Goal: Task Accomplishment & Management: Manage account settings

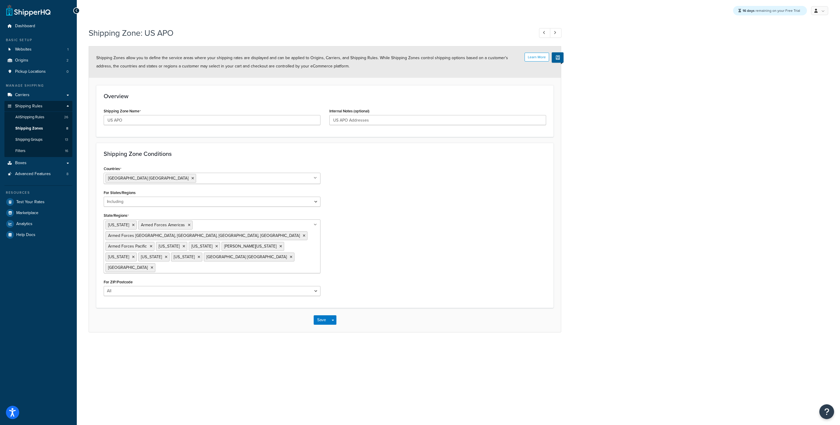
select select "including"
drag, startPoint x: 145, startPoint y: 34, endPoint x: 174, endPoint y: 32, distance: 29.0
click at [174, 32] on h1 "Shipping Zone: US APO" at bounding box center [309, 33] width 440 height 12
click at [115, 33] on h1 "Shipping Zone: US APO" at bounding box center [309, 33] width 440 height 12
drag, startPoint x: 145, startPoint y: 33, endPoint x: 185, endPoint y: 31, distance: 40.3
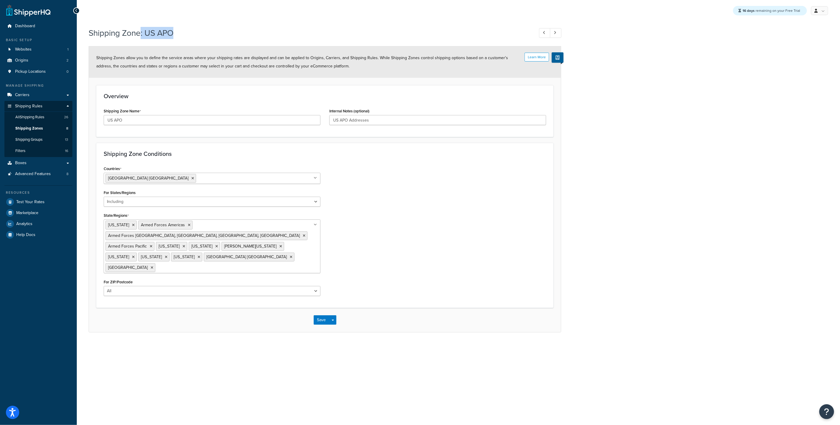
click at [203, 36] on h1 "Shipping Zone: US APO" at bounding box center [309, 33] width 440 height 12
click at [173, 30] on h1 "Shipping Zone: US APO" at bounding box center [309, 33] width 440 height 12
drag, startPoint x: 147, startPoint y: 35, endPoint x: 176, endPoint y: 39, distance: 29.2
click at [176, 39] on div "Shipping Zone: US APO" at bounding box center [325, 33] width 473 height 19
click at [251, 31] on h1 "Shipping Zone: US APO" at bounding box center [309, 33] width 440 height 12
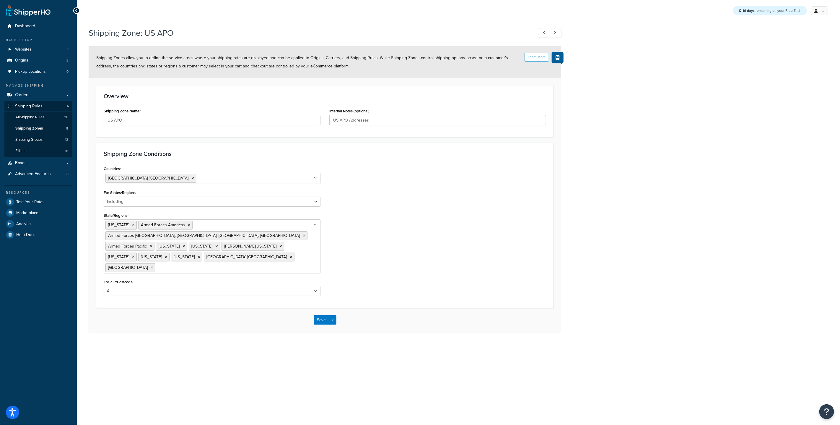
click at [645, 162] on div "Shipping Zone: US APO Learn More Shipping Zones allow you to define the service…" at bounding box center [459, 185] width 764 height 323
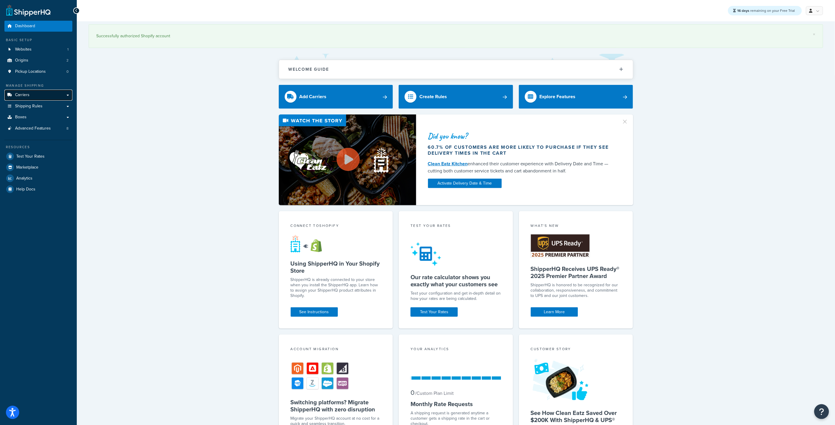
click at [41, 97] on link "Carriers" at bounding box center [38, 95] width 68 height 11
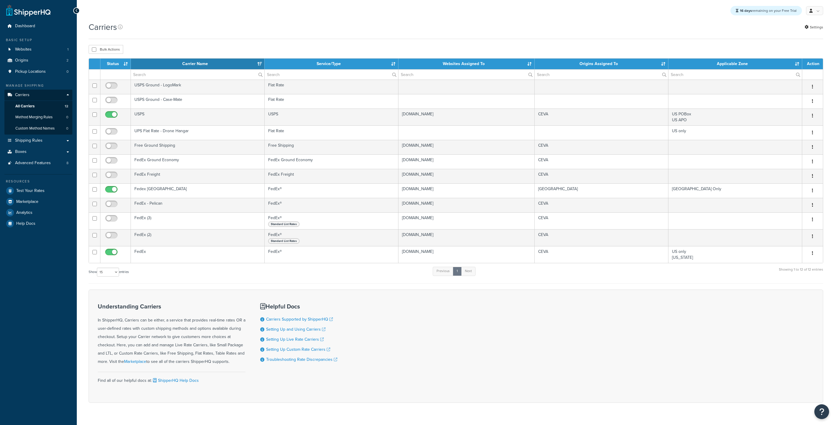
select select "15"
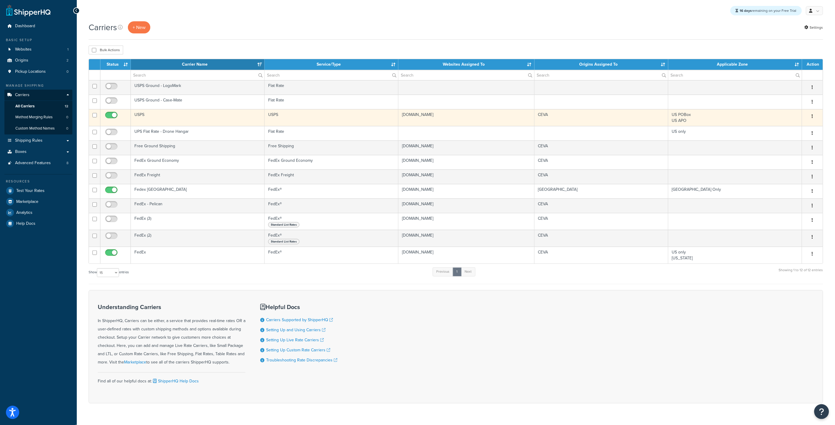
click at [156, 120] on td "USPS" at bounding box center [198, 117] width 134 height 17
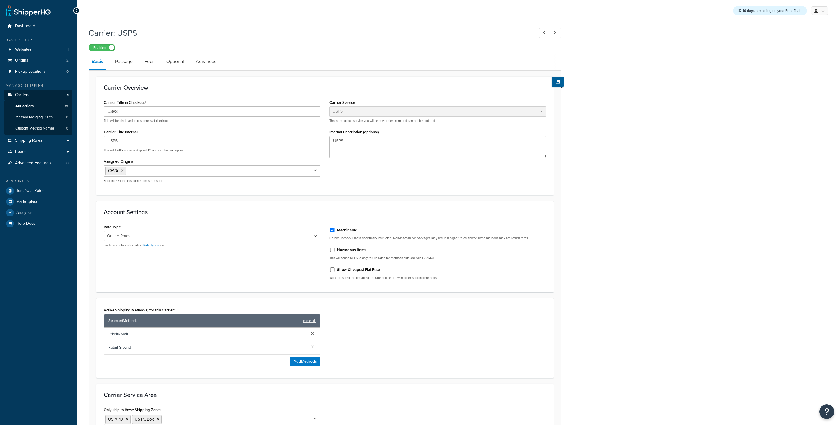
select select "usps"
select select "ONLINE"
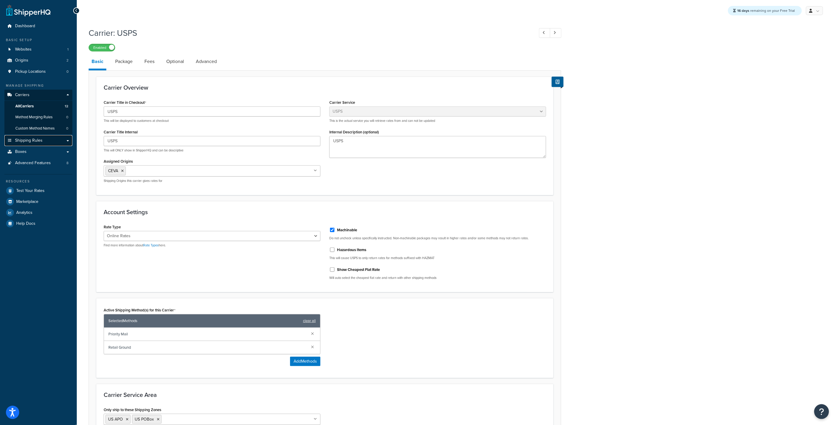
click at [32, 136] on link "Shipping Rules" at bounding box center [38, 140] width 68 height 11
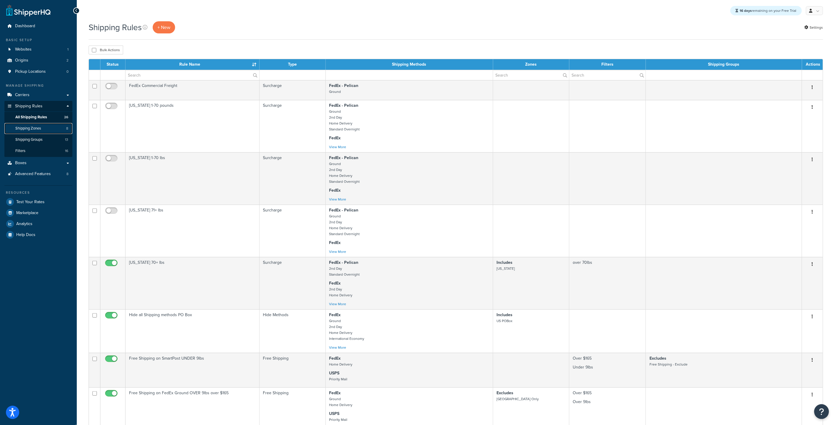
click at [44, 131] on link "Shipping Zones 8" at bounding box center [38, 128] width 68 height 11
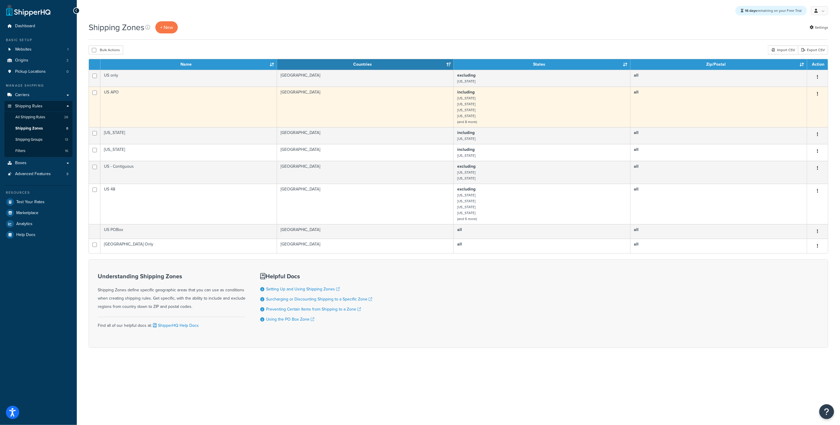
click at [129, 106] on td "US APO" at bounding box center [188, 107] width 177 height 40
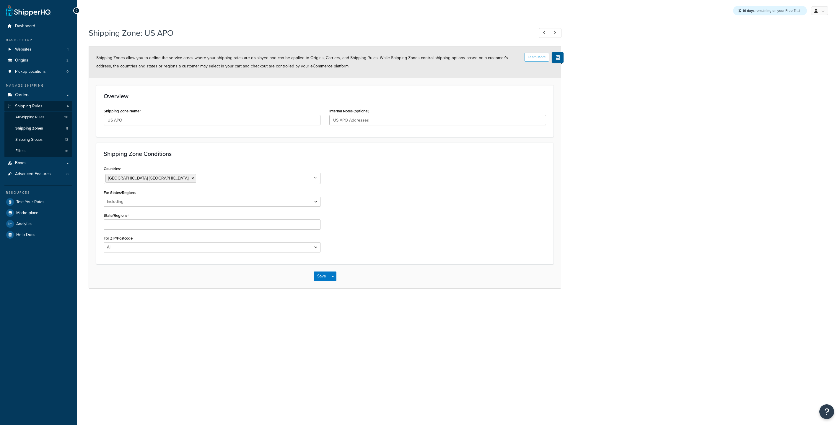
select select "including"
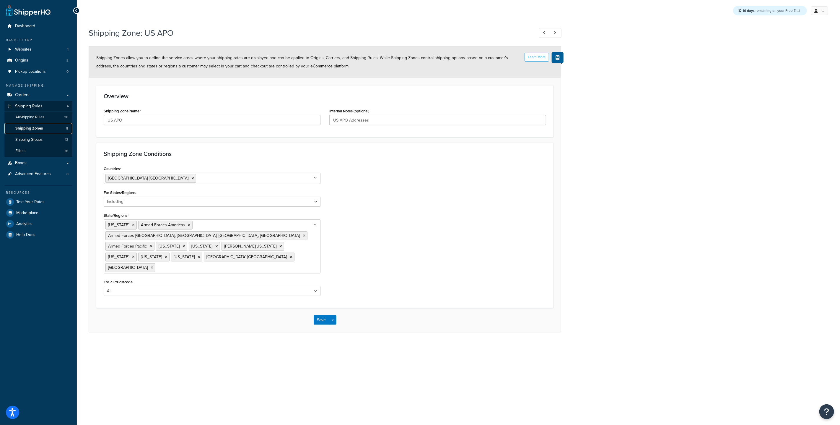
click at [46, 130] on link "Shipping Zones 8" at bounding box center [38, 128] width 68 height 11
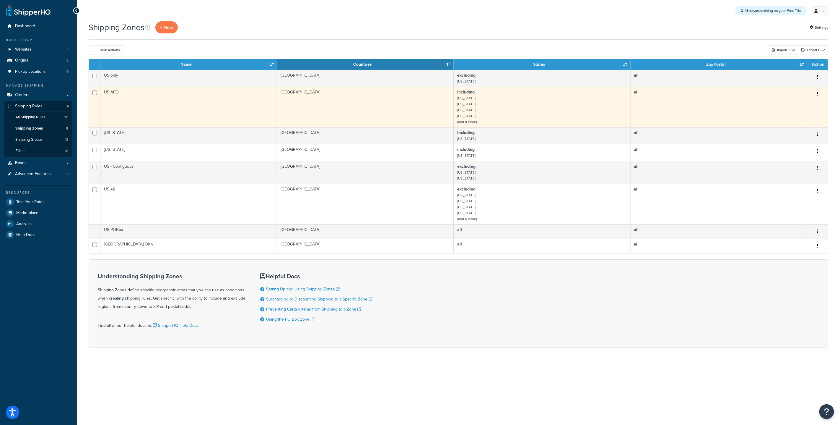
click at [819, 93] on button "button" at bounding box center [818, 93] width 8 height 9
click at [782, 118] on link "Duplicate" at bounding box center [794, 118] width 47 height 12
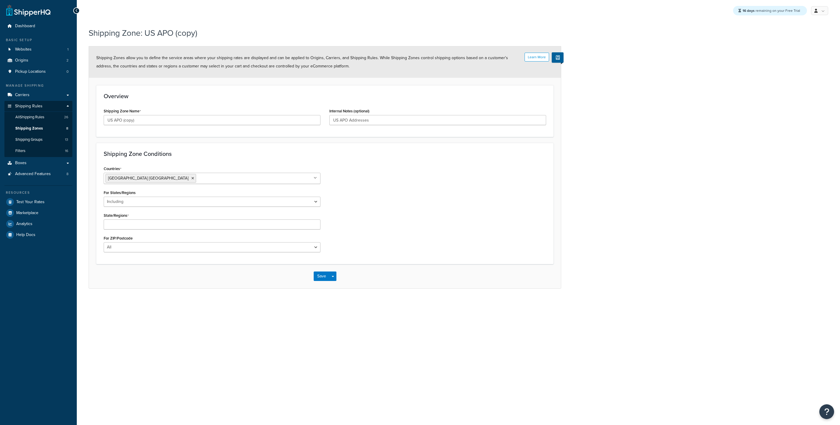
select select "including"
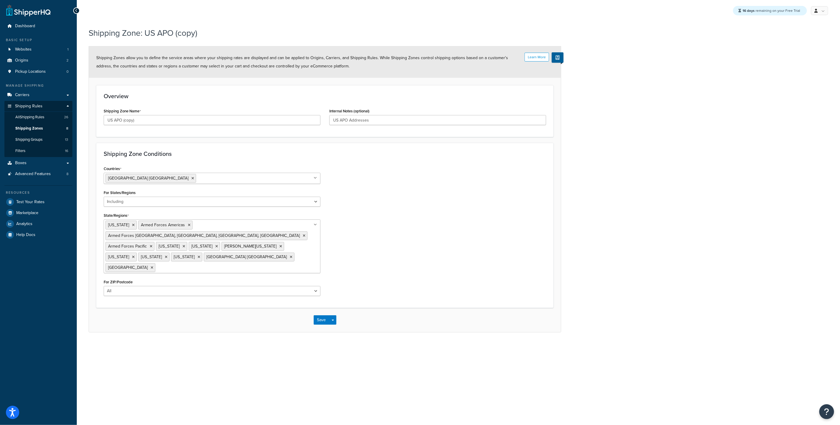
click at [229, 175] on ul "[GEOGRAPHIC_DATA] [GEOGRAPHIC_DATA]" at bounding box center [212, 178] width 217 height 11
click at [386, 223] on div "Countries [GEOGRAPHIC_DATA] [GEOGRAPHIC_DATA] All Countries ALL [GEOGRAPHIC_DAT…" at bounding box center [324, 232] width 451 height 136
click at [200, 204] on select "All Including Excluding" at bounding box center [212, 201] width 217 height 10
click at [162, 264] on input "State/Regions" at bounding box center [183, 267] width 52 height 7
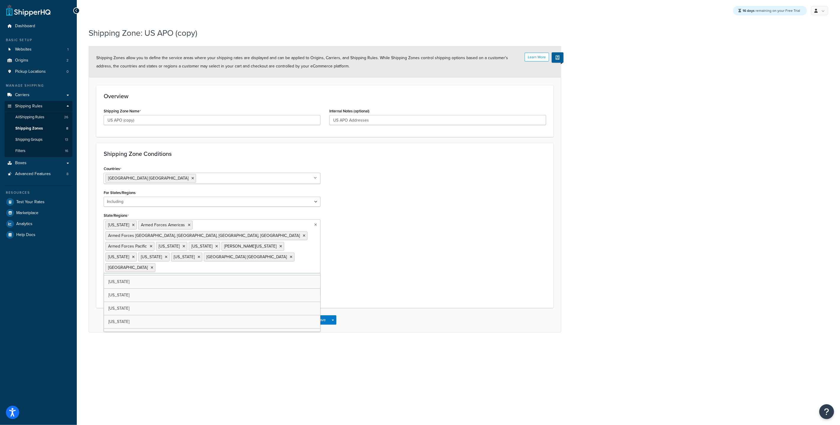
scroll to position [0, 0]
click at [356, 228] on div "Countries United States USA All Countries ALL Afghanistan AFG Albania ALB Alger…" at bounding box center [324, 232] width 451 height 136
click at [269, 286] on select "All Including Excluding" at bounding box center [212, 291] width 217 height 10
click at [233, 126] on div "Shipping Zone Name US APO (copy)" at bounding box center [212, 118] width 226 height 23
click at [230, 118] on input "US APO (copy)" at bounding box center [212, 120] width 217 height 10
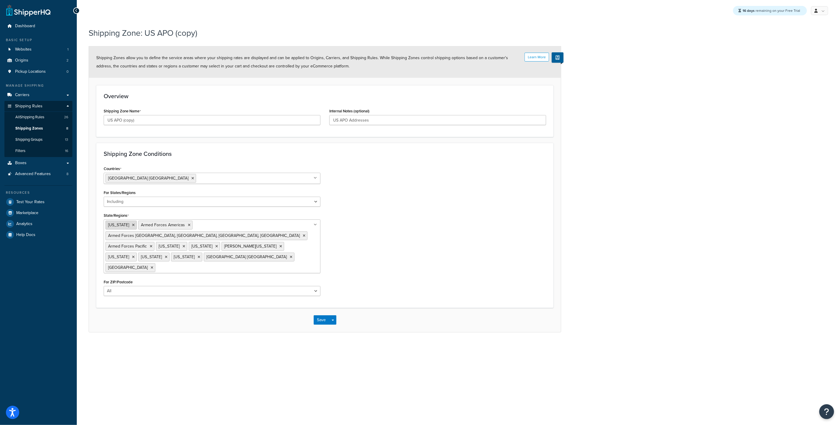
click at [135, 225] on icon at bounding box center [133, 225] width 3 height 4
click at [185, 244] on icon at bounding box center [184, 246] width 3 height 4
click at [183, 244] on icon at bounding box center [184, 246] width 3 height 4
click at [214, 244] on icon at bounding box center [215, 246] width 3 height 4
click at [185, 244] on icon at bounding box center [184, 246] width 3 height 4
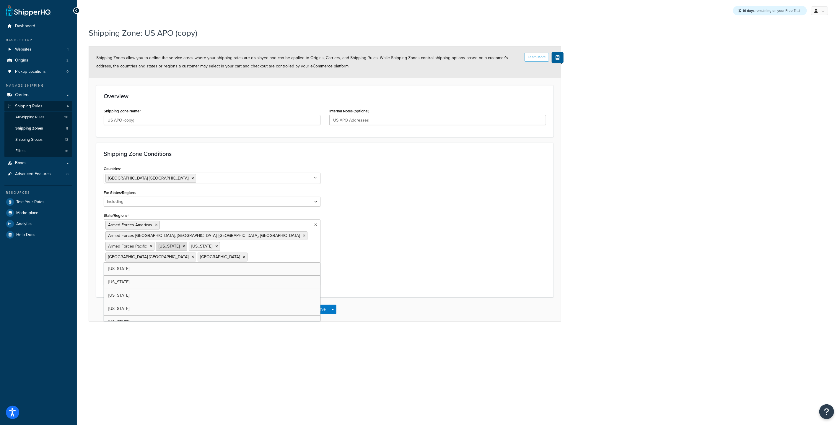
click at [183, 244] on icon at bounding box center [184, 246] width 3 height 4
click at [184, 244] on icon at bounding box center [184, 246] width 3 height 4
click at [242, 244] on icon at bounding box center [243, 246] width 3 height 4
click at [201, 244] on icon at bounding box center [202, 246] width 3 height 4
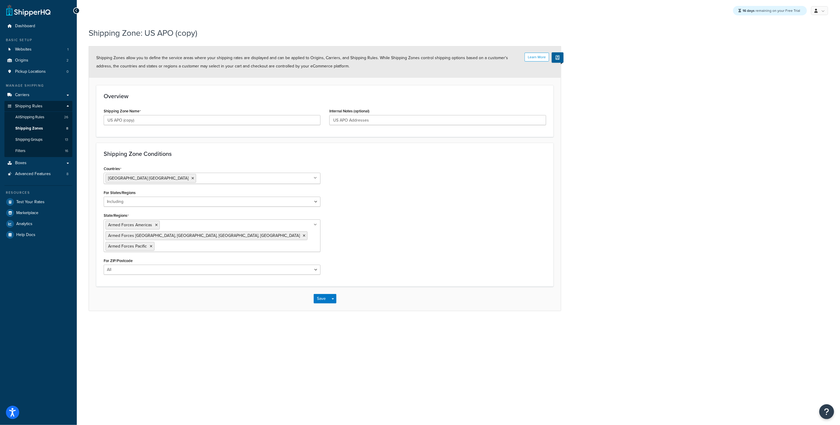
click at [356, 217] on div "Countries United States USA All Countries ALL Afghanistan AFG Albania ALB Alger…" at bounding box center [324, 221] width 451 height 115
click at [321, 294] on button "Save" at bounding box center [322, 298] width 16 height 9
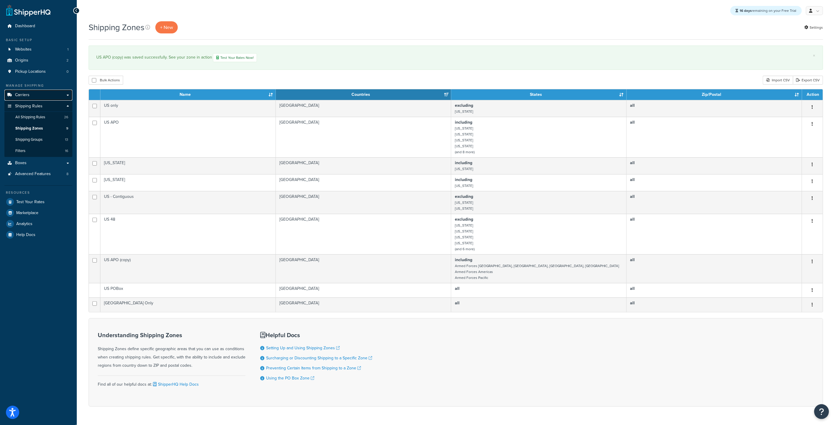
click at [29, 95] on span "Carriers" at bounding box center [22, 94] width 14 height 5
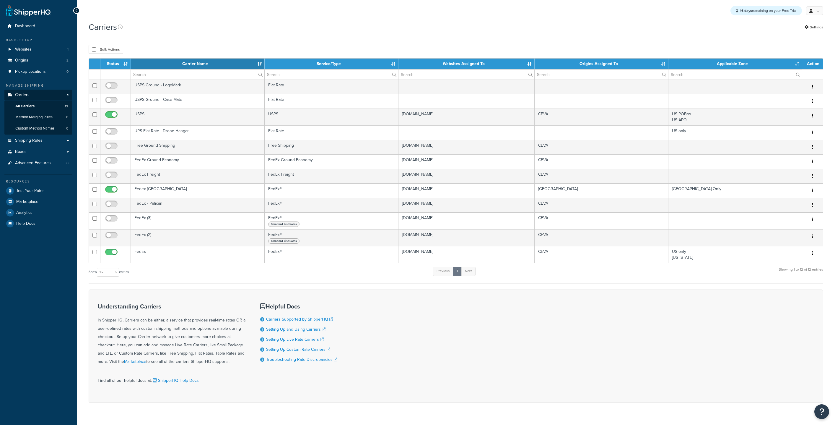
select select "15"
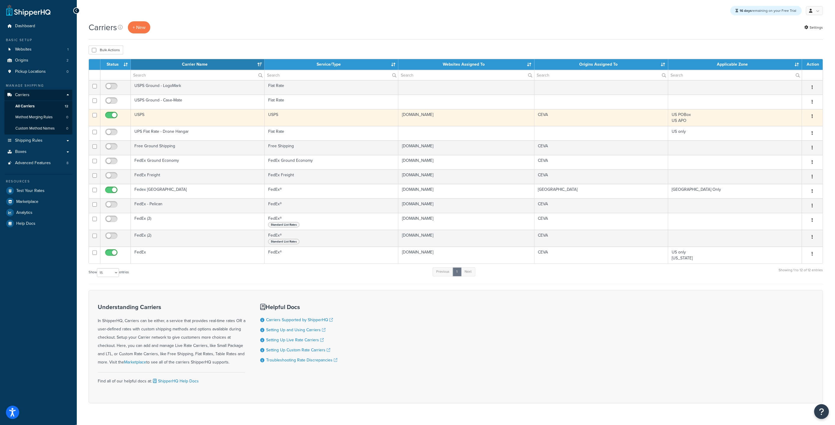
click at [181, 119] on td "USPS" at bounding box center [198, 117] width 134 height 17
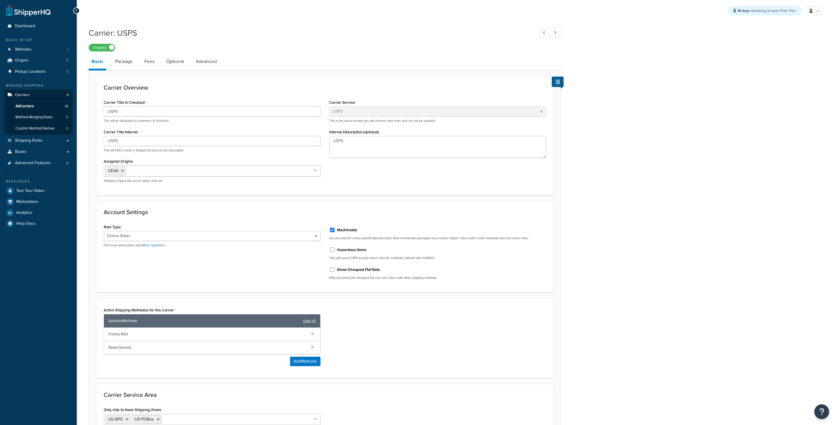
select select "usps"
select select "ONLINE"
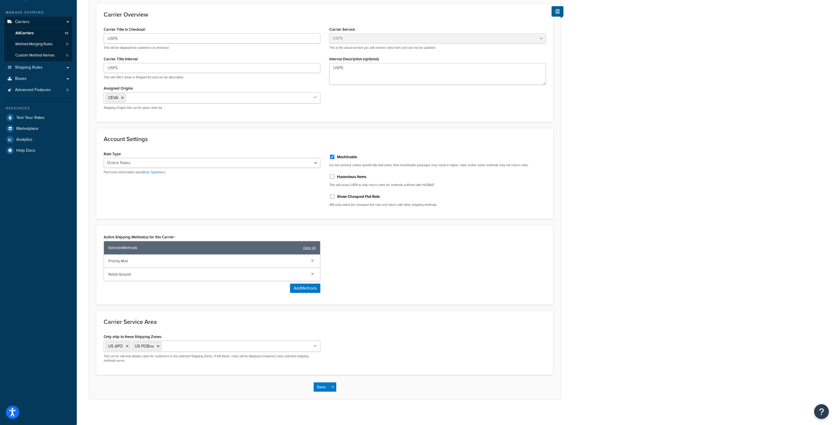
scroll to position [77, 0]
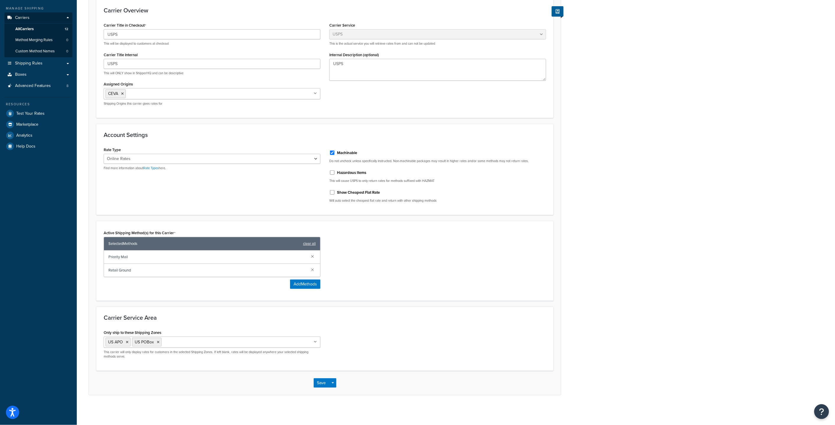
click at [182, 342] on input "Only ship to these Shipping Zones" at bounding box center [189, 341] width 52 height 7
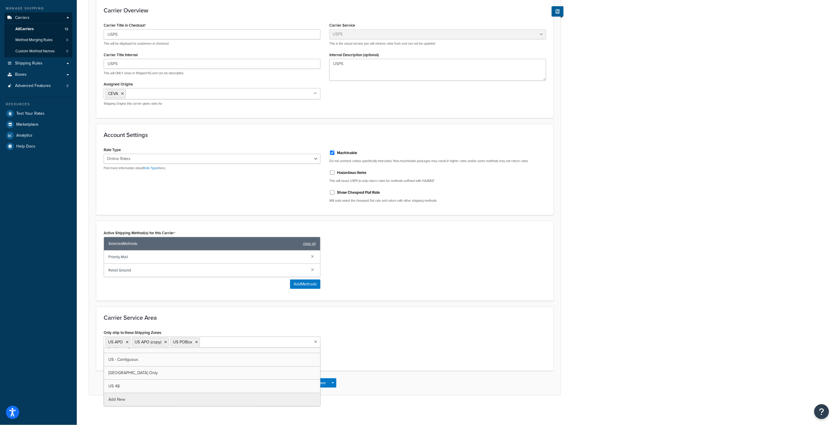
scroll to position [34, 0]
click at [127, 342] on icon at bounding box center [127, 342] width 3 height 4
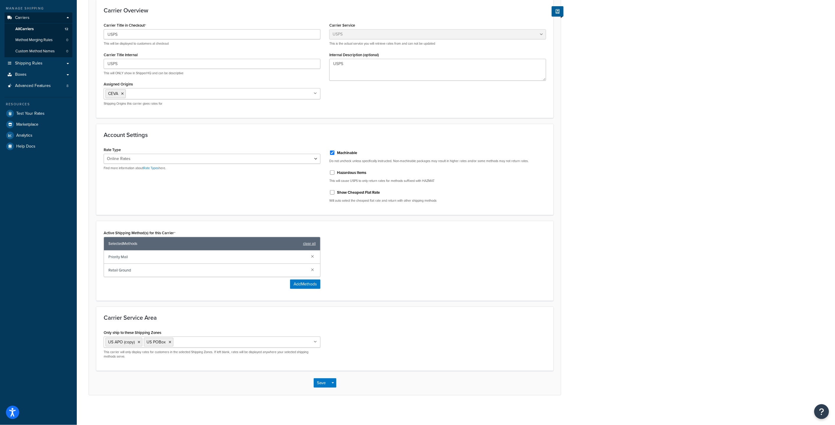
drag, startPoint x: 371, startPoint y: 402, endPoint x: 354, endPoint y: 393, distance: 19.6
click at [370, 401] on div "Carrier: USPS Enabled Basic Package Fees Optional Advanced Carrier Overview Car…" at bounding box center [456, 178] width 758 height 463
click at [319, 381] on button "Save" at bounding box center [322, 382] width 16 height 9
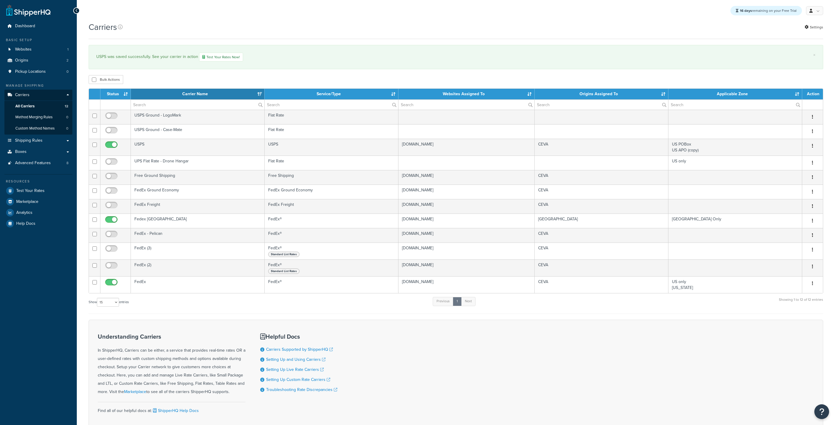
select select "15"
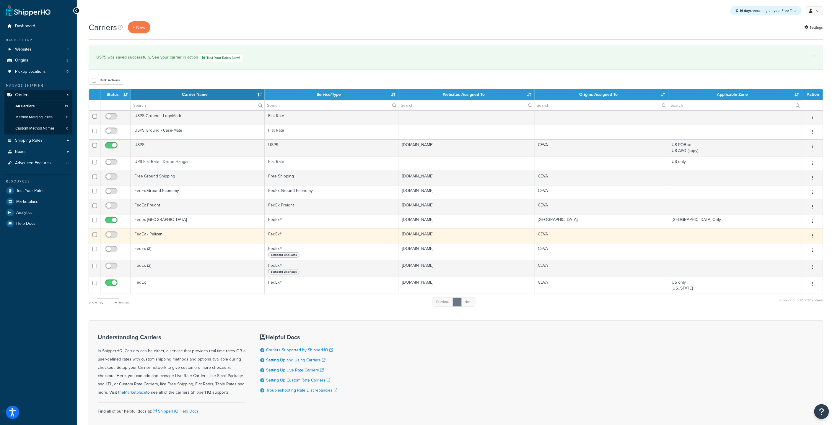
click at [173, 236] on td "FedEx - Pelican" at bounding box center [198, 235] width 134 height 14
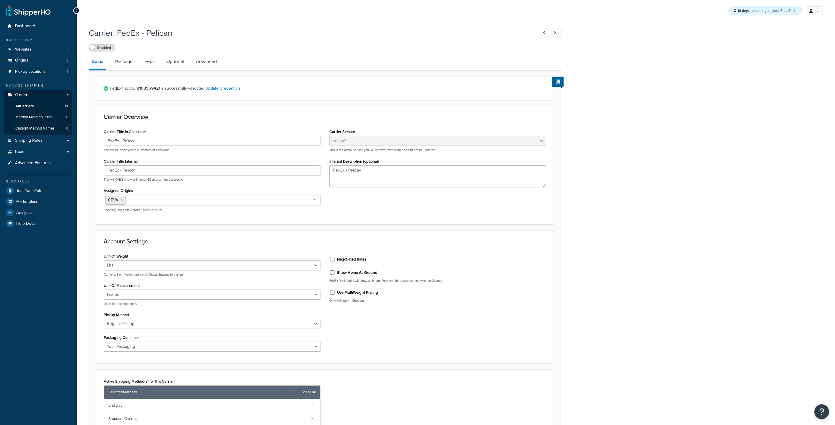
select select "fedEx"
select select "REGULAR_PICKUP"
select select "YOUR_PACKAGING"
click at [39, 139] on span "Shipping Rules" at bounding box center [28, 140] width 27 height 5
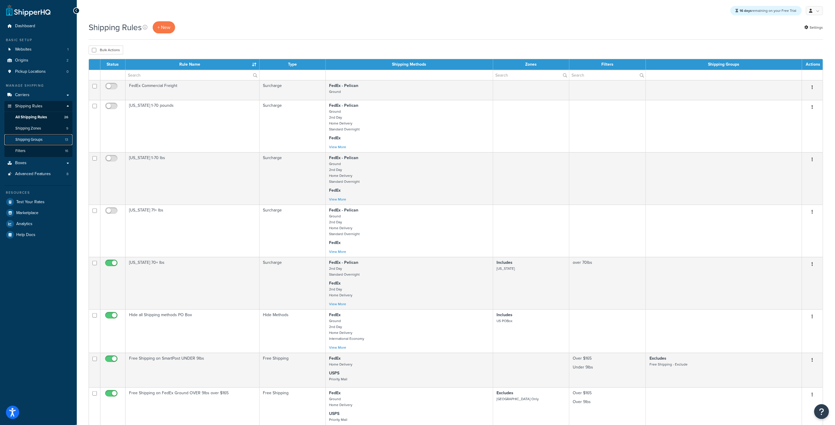
click at [42, 141] on span "Shipping Groups" at bounding box center [28, 139] width 27 height 5
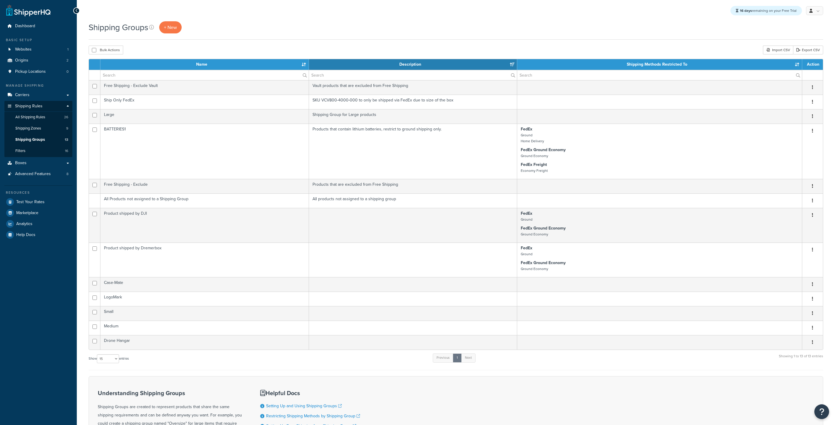
select select "15"
click at [41, 150] on link "Filters 16" at bounding box center [38, 150] width 68 height 11
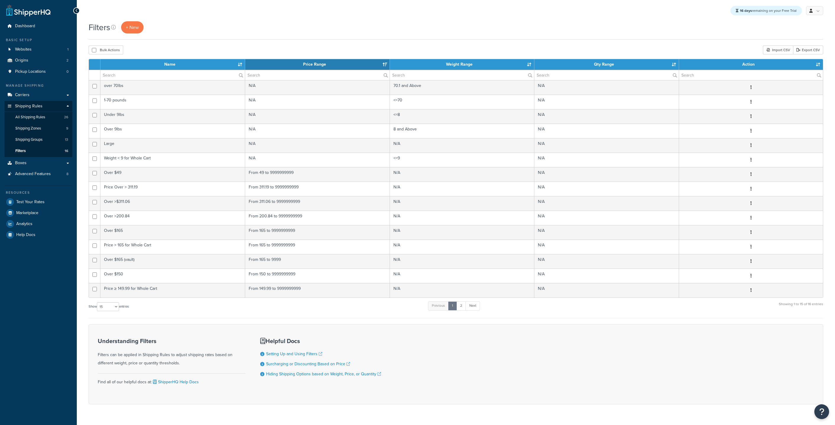
select select "15"
click at [49, 116] on link "All Shipping Rules 26" at bounding box center [38, 117] width 68 height 11
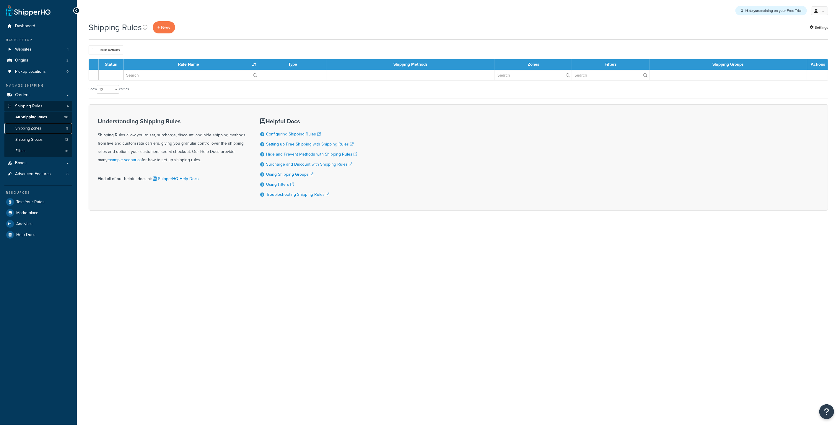
click at [49, 130] on link "Shipping Zones 9" at bounding box center [38, 128] width 68 height 11
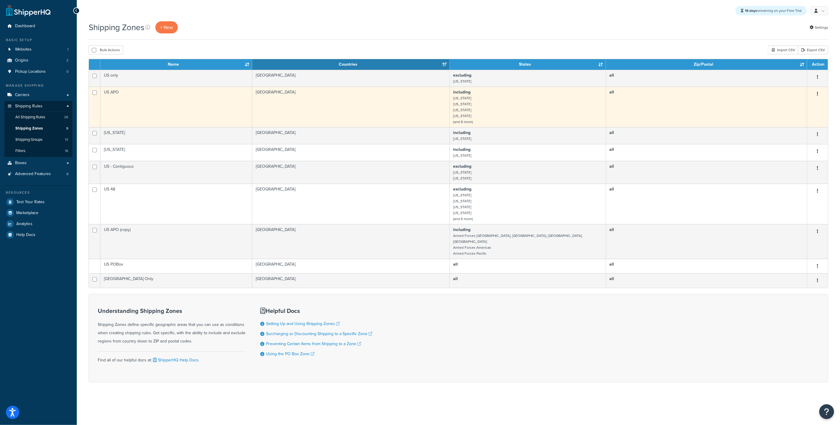
click at [161, 115] on td "US APO" at bounding box center [176, 107] width 152 height 40
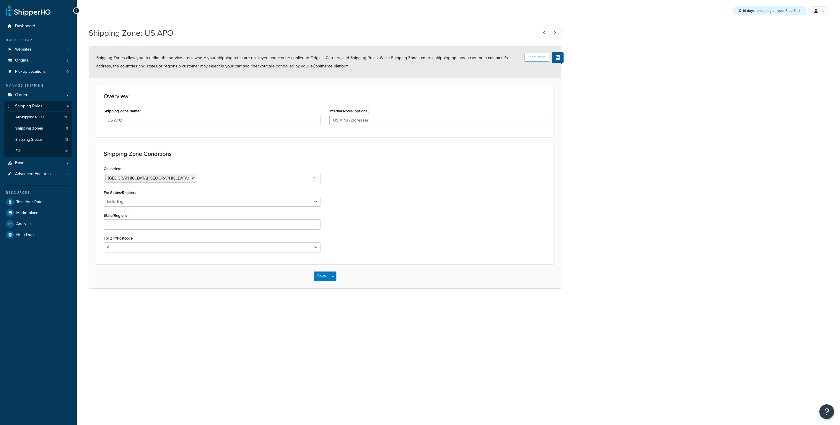
select select "including"
